Goal: Task Accomplishment & Management: Manage account settings

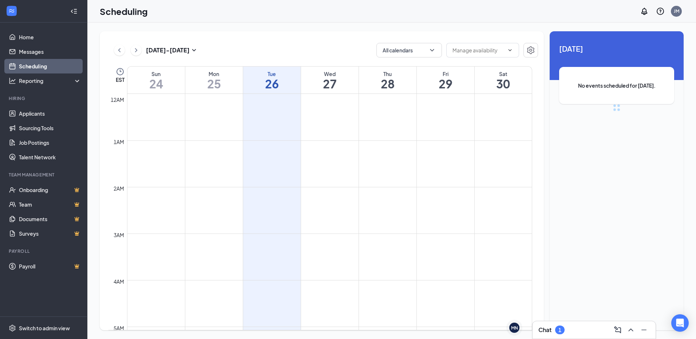
scroll to position [358, 0]
click at [570, 331] on div "Chat 1" at bounding box center [593, 330] width 111 height 12
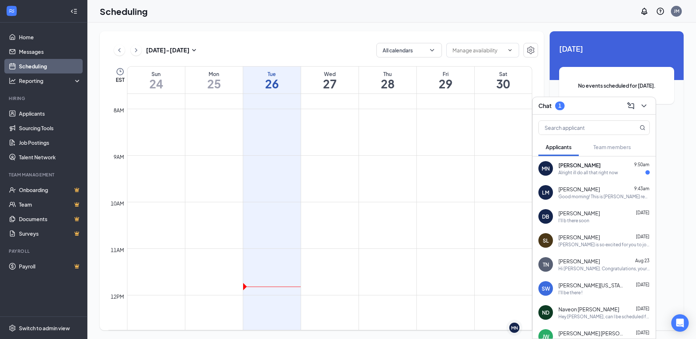
click at [600, 169] on div "[PERSON_NAME] 9:50am Alright ill do all that right now" at bounding box center [603, 169] width 91 height 14
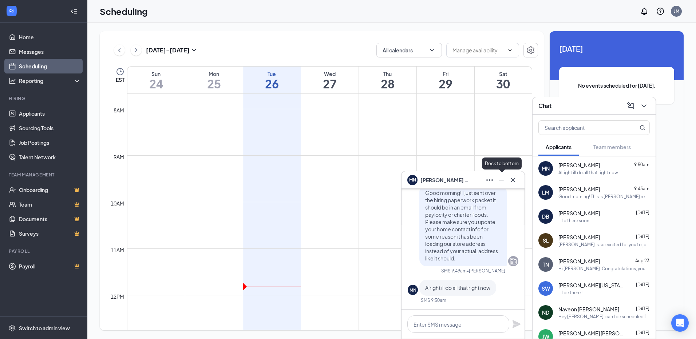
click at [502, 182] on icon "Minimize" at bounding box center [501, 180] width 9 height 9
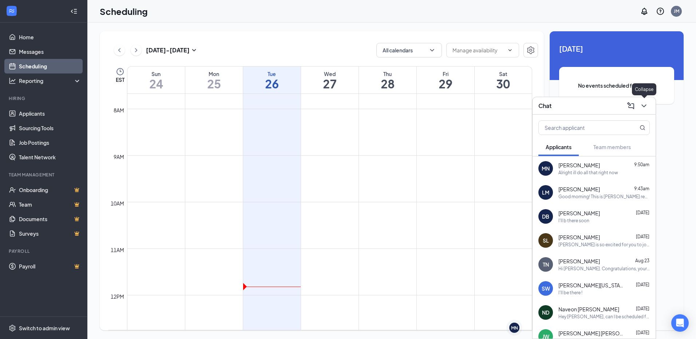
click at [645, 109] on icon "ChevronDown" at bounding box center [644, 106] width 9 height 9
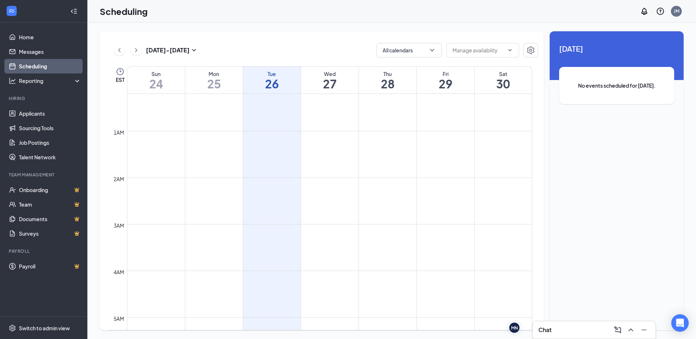
scroll to position [0, 0]
click at [37, 114] on link "Applicants" at bounding box center [50, 113] width 62 height 15
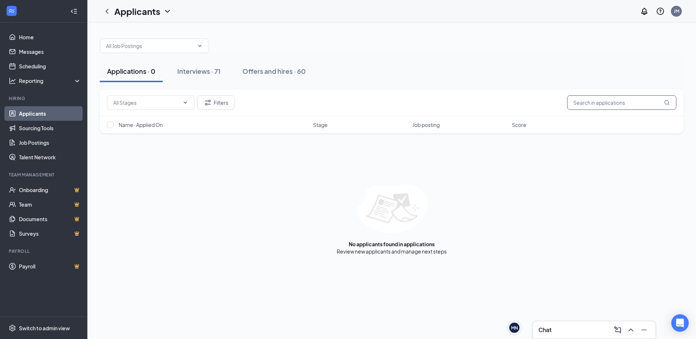
click at [620, 107] on input "text" at bounding box center [621, 102] width 109 height 15
type input "[PERSON_NAME]"
click at [417, 251] on link "Offers and hires" at bounding box center [414, 251] width 38 height 7
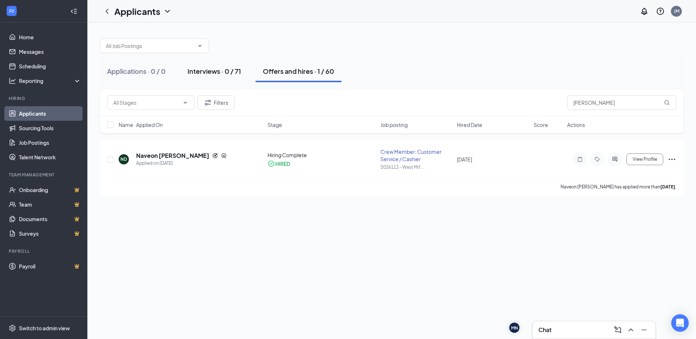
click at [213, 75] on div "Interviews · 0 / 71" at bounding box center [214, 71] width 54 height 9
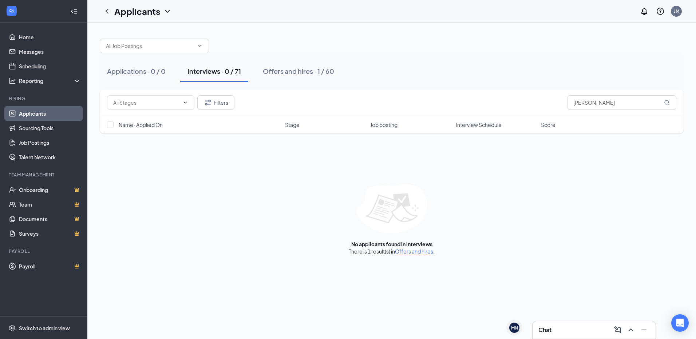
click at [417, 252] on link "Offers and hires" at bounding box center [414, 251] width 38 height 7
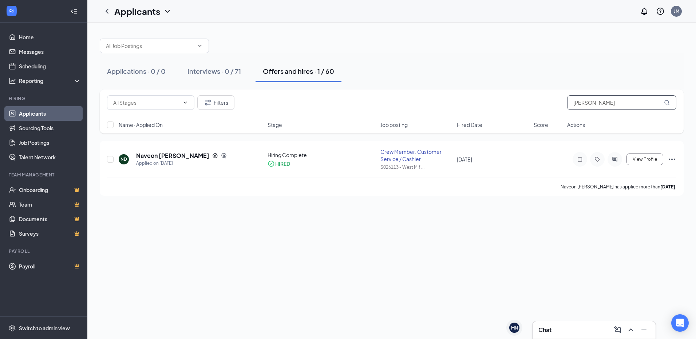
drag, startPoint x: 603, startPoint y: 103, endPoint x: 424, endPoint y: 101, distance: 179.1
click at [424, 101] on div "Filters [PERSON_NAME]" at bounding box center [391, 102] width 569 height 15
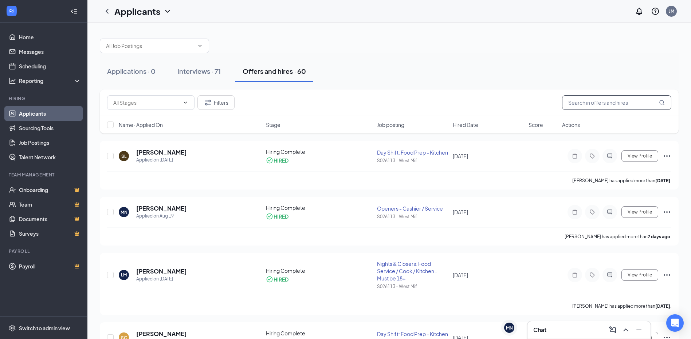
click at [575, 103] on input "text" at bounding box center [616, 102] width 109 height 15
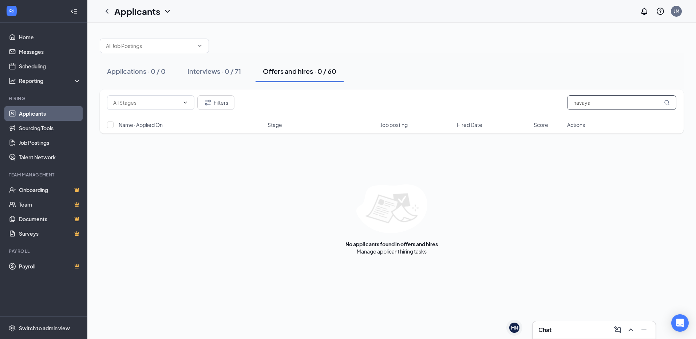
type input "navaya"
